Goal: Information Seeking & Learning: Compare options

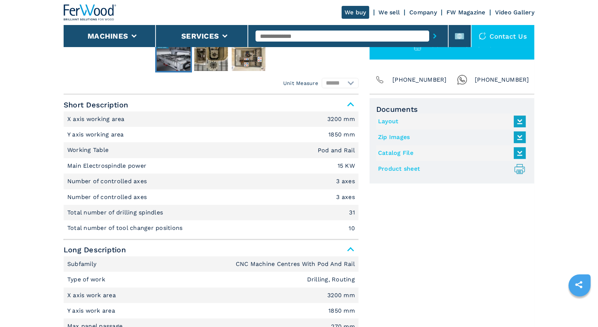
scroll to position [206, 0]
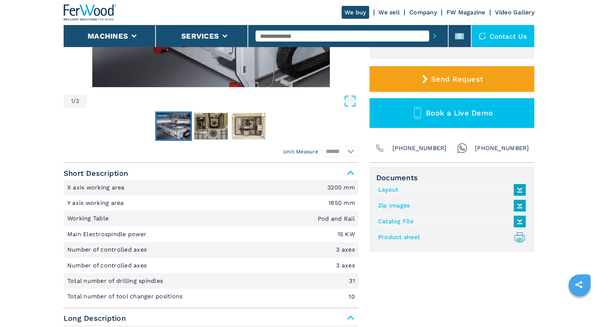
click at [519, 203] on icon at bounding box center [520, 205] width 16 height 15
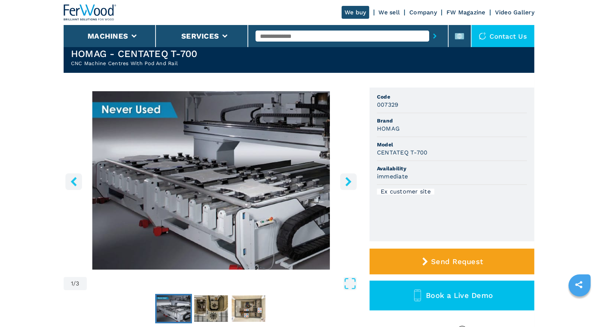
scroll to position [0, 0]
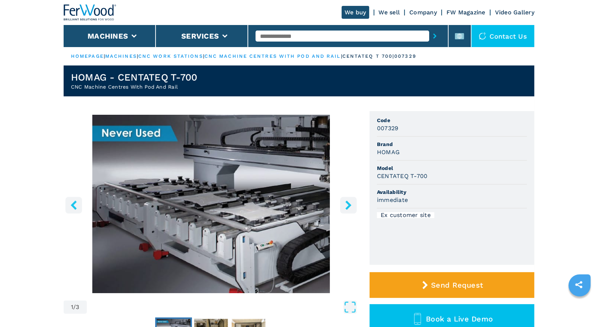
click at [348, 205] on icon "right-button" at bounding box center [348, 204] width 6 height 9
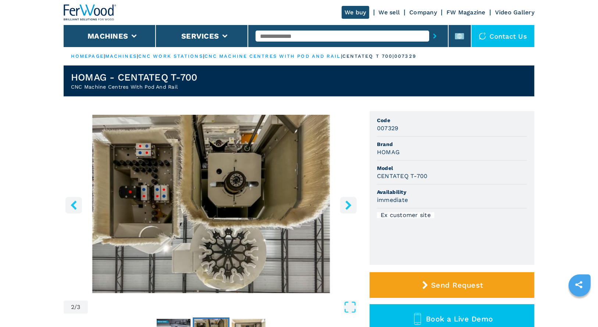
click at [348, 205] on icon "right-button" at bounding box center [348, 204] width 6 height 9
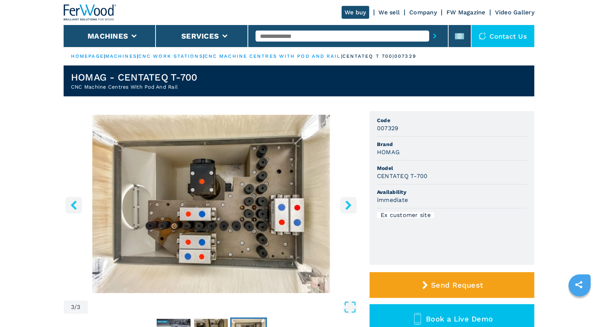
click at [348, 205] on icon "right-button" at bounding box center [348, 204] width 6 height 9
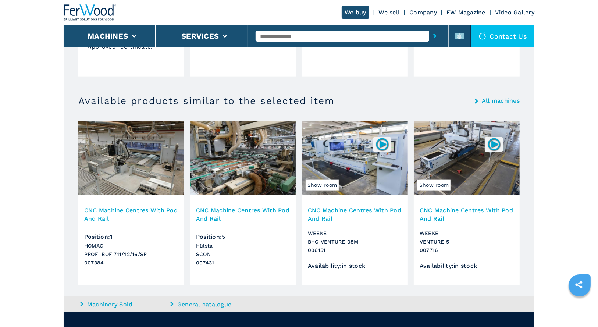
scroll to position [764, 0]
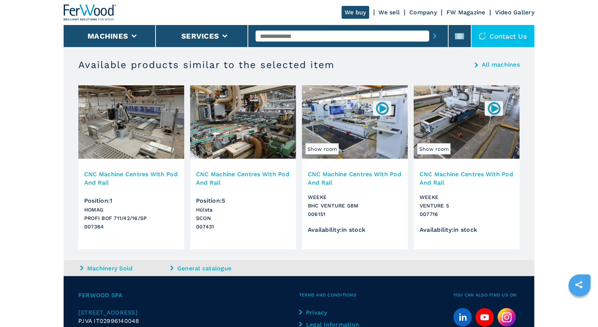
click at [136, 113] on img at bounding box center [131, 121] width 106 height 73
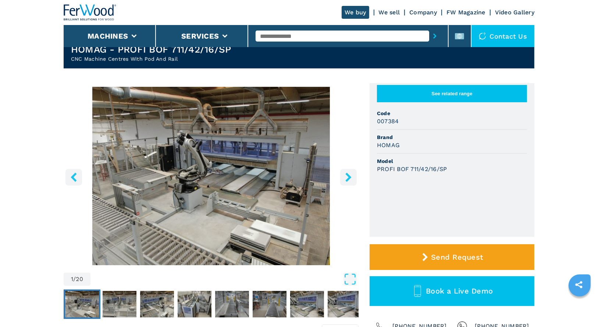
scroll to position [29, 0]
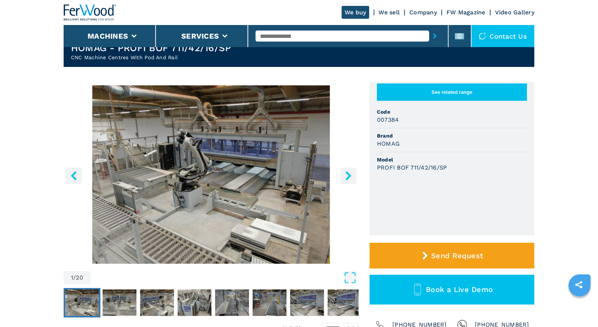
click at [351, 178] on icon "right-button" at bounding box center [348, 175] width 9 height 9
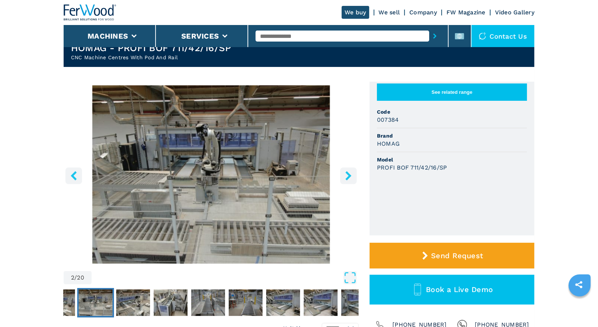
click at [351, 178] on icon "right-button" at bounding box center [348, 175] width 9 height 9
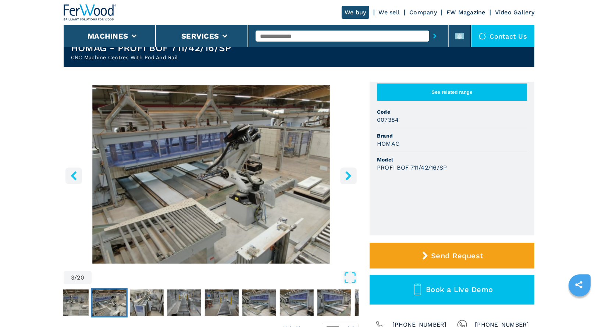
click at [351, 178] on icon "right-button" at bounding box center [348, 175] width 9 height 9
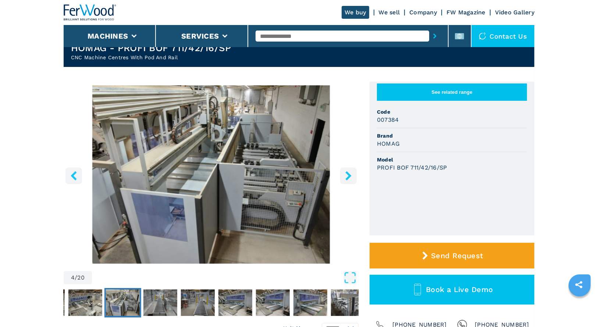
click at [351, 178] on icon "right-button" at bounding box center [348, 175] width 9 height 9
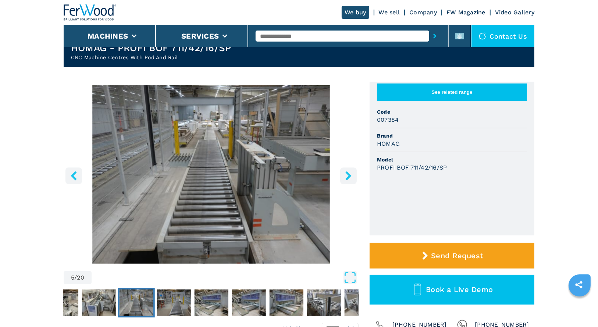
click at [351, 178] on icon "right-button" at bounding box center [348, 175] width 9 height 9
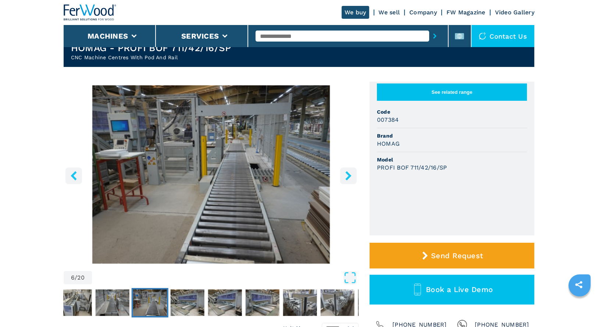
click at [351, 178] on icon "right-button" at bounding box center [348, 175] width 9 height 9
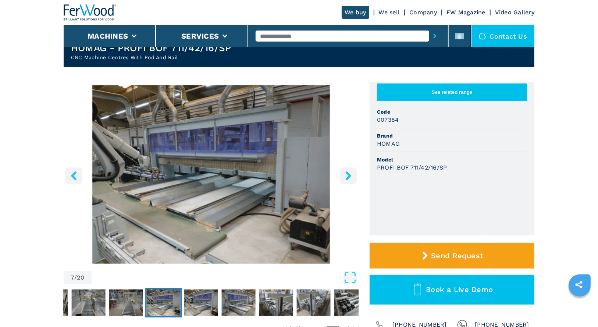
click at [351, 178] on icon "right-button" at bounding box center [348, 175] width 9 height 9
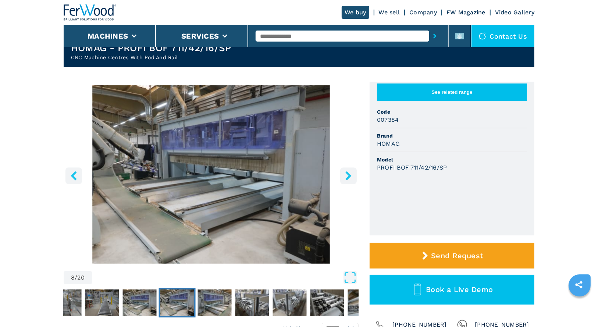
click at [351, 178] on icon "right-button" at bounding box center [348, 175] width 9 height 9
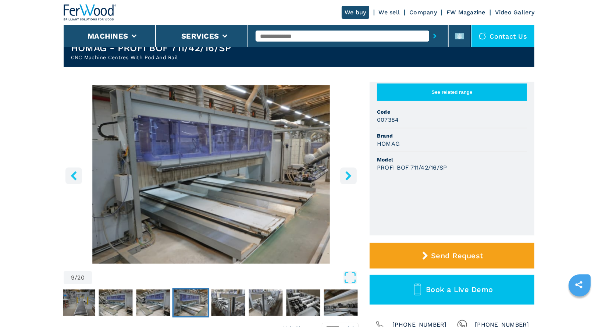
click at [351, 178] on icon "right-button" at bounding box center [348, 175] width 9 height 9
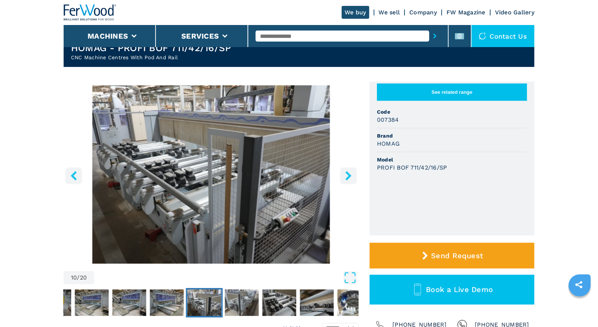
click at [351, 178] on icon "right-button" at bounding box center [348, 175] width 9 height 9
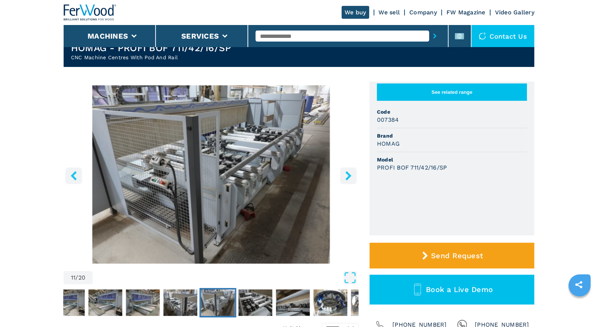
click at [351, 178] on icon "right-button" at bounding box center [348, 175] width 9 height 9
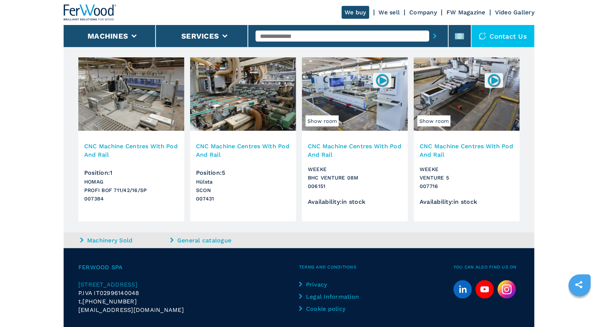
scroll to position [794, 0]
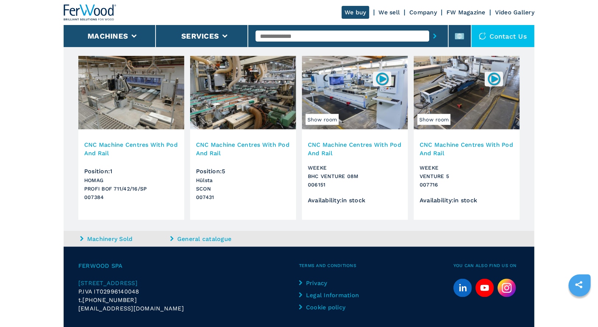
click at [255, 90] on img at bounding box center [243, 92] width 106 height 73
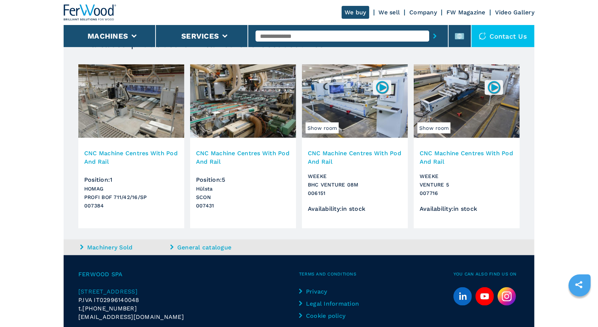
scroll to position [757, 0]
